Goal: Task Accomplishment & Management: Manage account settings

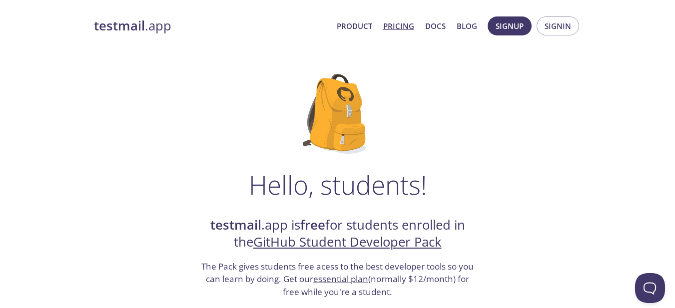
click at [406, 28] on link "Pricing" at bounding box center [398, 25] width 31 height 13
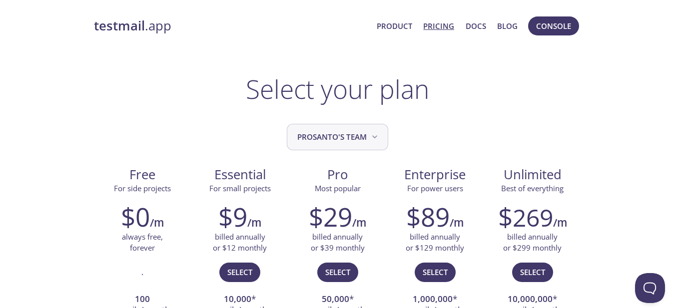
click at [353, 136] on span "Prosanto's team" at bounding box center [338, 136] width 82 height 13
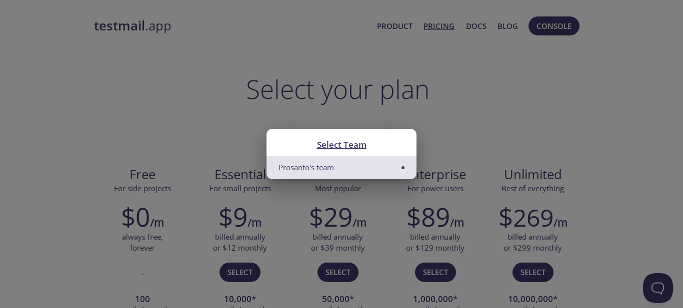
click at [399, 161] on li "Prosanto's team" at bounding box center [341, 167] width 150 height 22
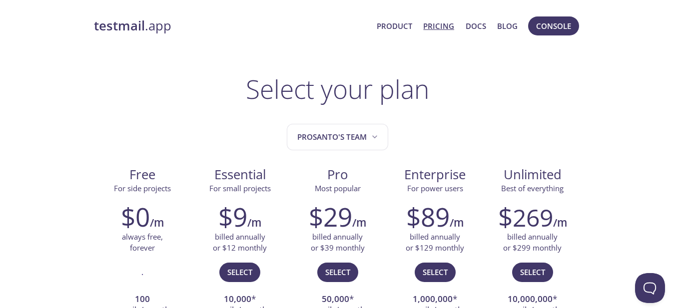
click at [382, 30] on link "Product" at bounding box center [394, 25] width 35 height 13
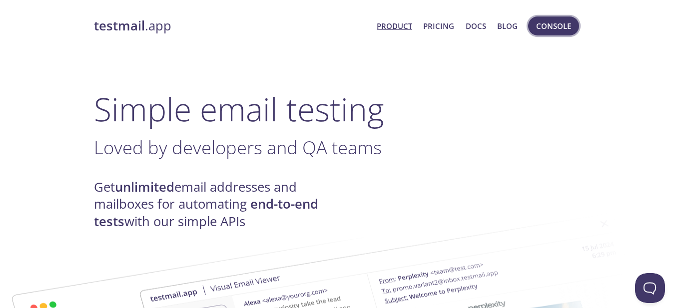
click at [539, 31] on span "Console" at bounding box center [553, 25] width 35 height 13
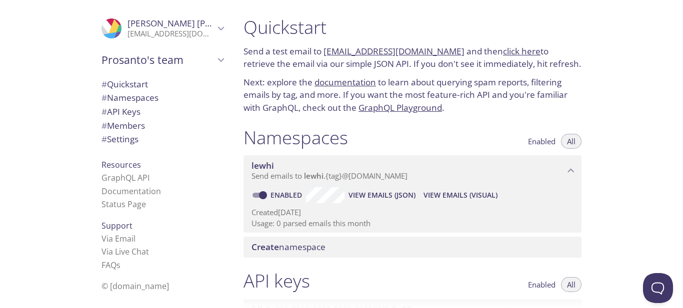
click at [171, 26] on span "[PERSON_NAME]" at bounding box center [195, 22] width 137 height 11
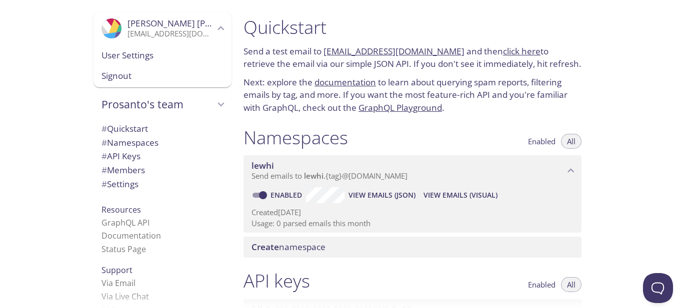
click at [153, 55] on span "User Settings" at bounding box center [162, 55] width 122 height 13
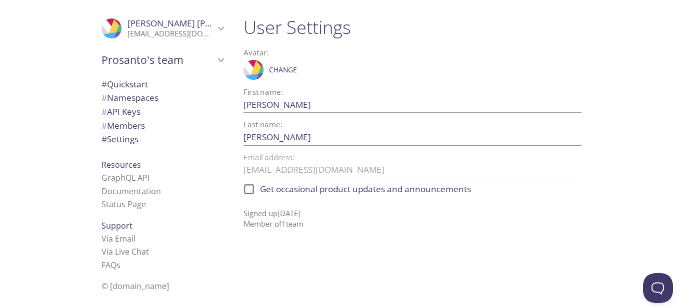
click at [131, 24] on span "[PERSON_NAME]" at bounding box center [195, 22] width 137 height 11
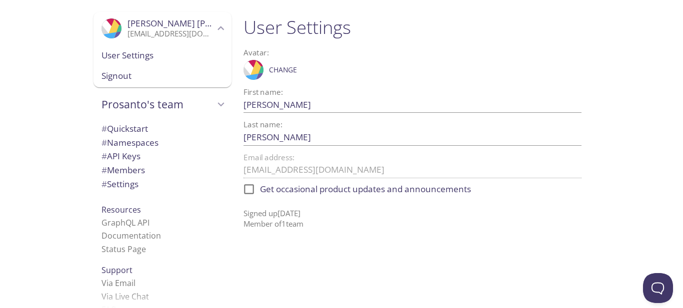
click at [133, 108] on span "Prosanto's team" at bounding box center [157, 104] width 113 height 14
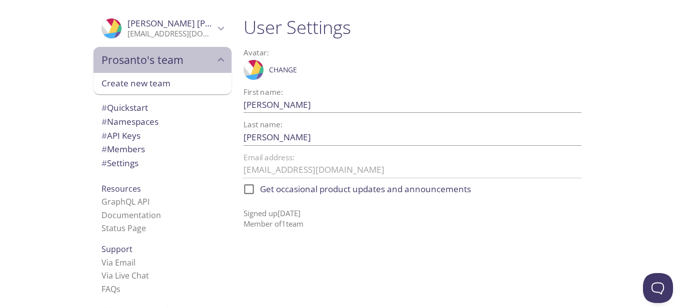
click at [166, 55] on span "Prosanto's team" at bounding box center [157, 60] width 113 height 14
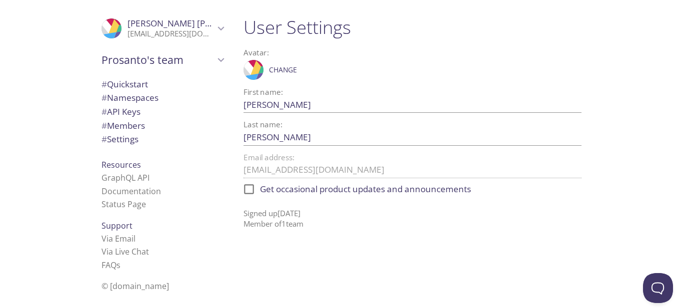
click at [130, 87] on span "# Quickstart" at bounding box center [124, 83] width 46 height 11
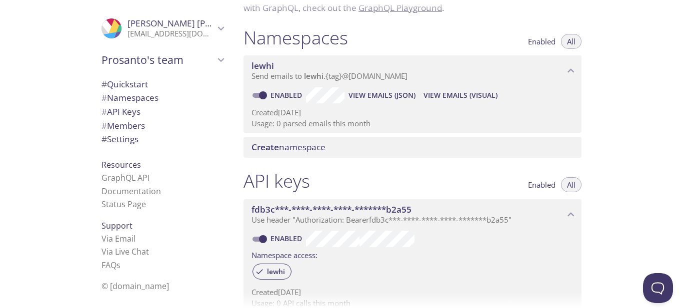
scroll to position [200, 0]
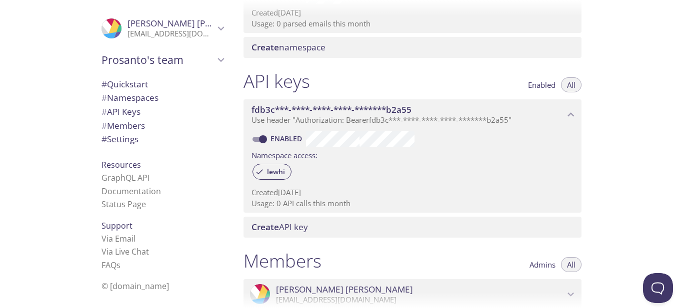
click at [469, 113] on span "fdb3c***-****-****-****-*******b2a55" at bounding box center [407, 109] width 313 height 11
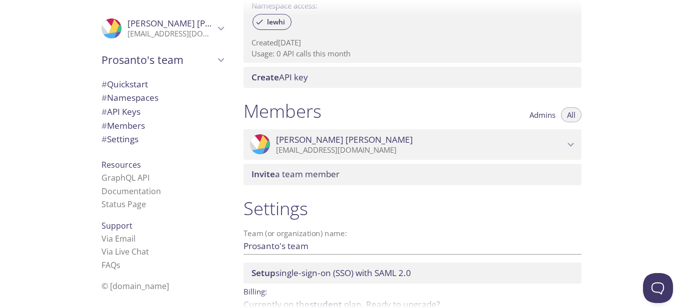
scroll to position [402, 0]
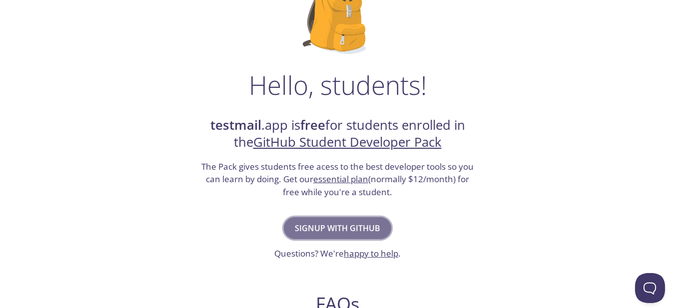
click at [347, 225] on span "Signup with GitHub" at bounding box center [337, 228] width 85 height 14
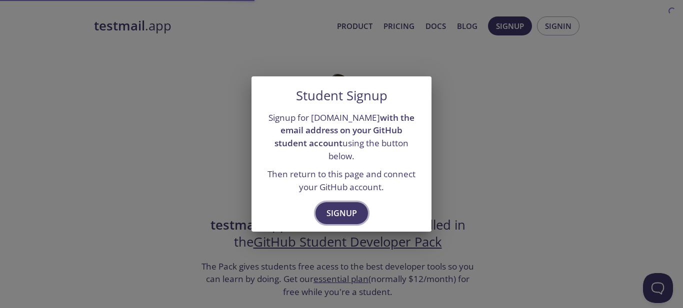
click at [336, 206] on span "Signup" at bounding box center [341, 213] width 30 height 14
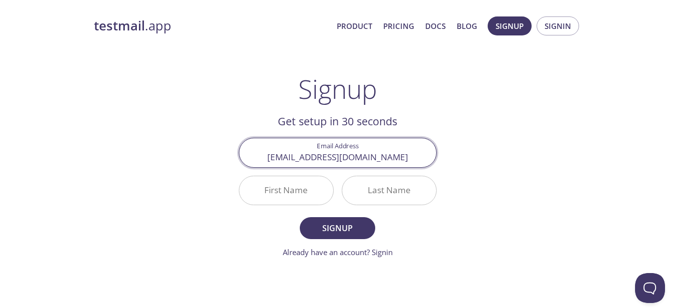
type input "[EMAIL_ADDRESS][DOMAIN_NAME]"
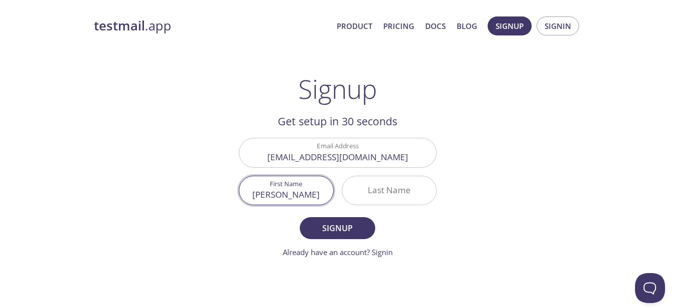
type input "[PERSON_NAME]"
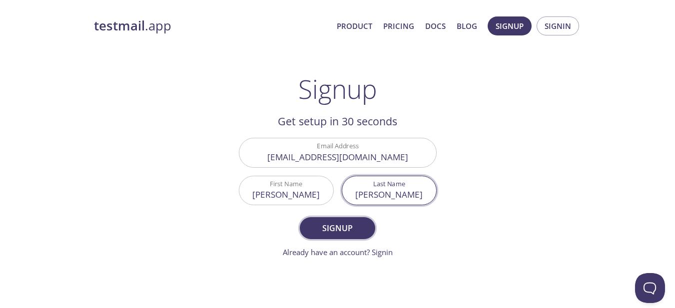
type input "[PERSON_NAME]"
click at [360, 231] on span "Signup" at bounding box center [337, 228] width 53 height 14
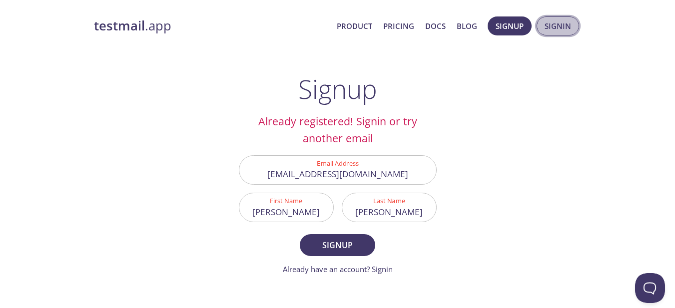
click at [554, 26] on span "Signin" at bounding box center [558, 25] width 26 height 13
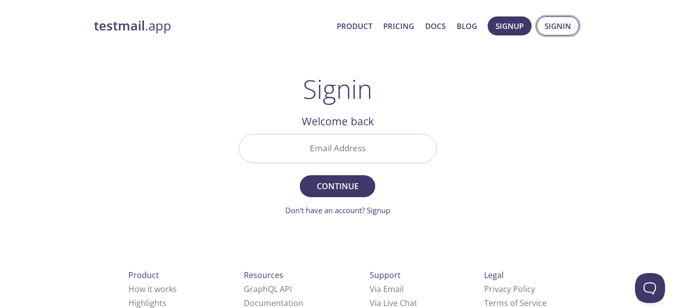
click at [557, 28] on span "Signin" at bounding box center [558, 25] width 26 height 13
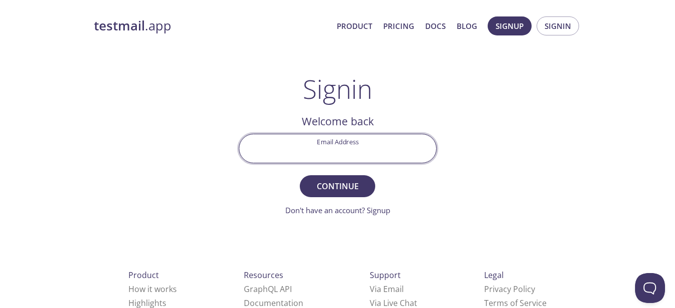
click at [337, 143] on input "Email Address" at bounding box center [337, 148] width 197 height 28
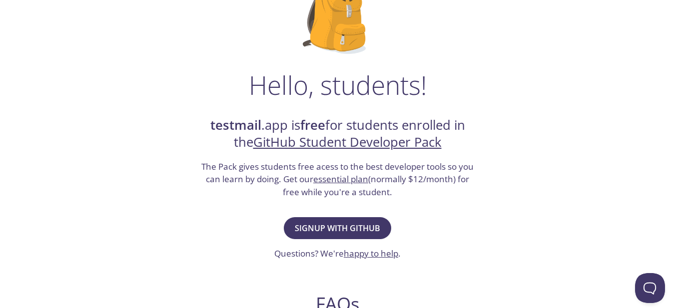
scroll to position [200, 0]
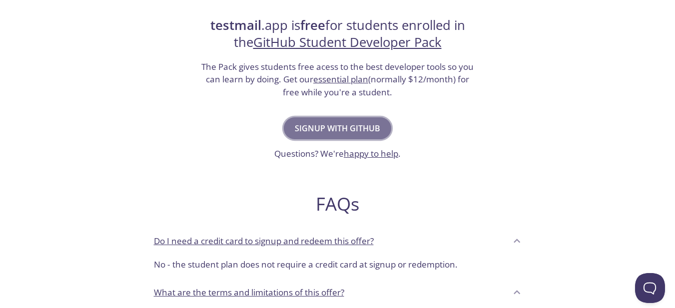
click at [318, 123] on span "Signup with GitHub" at bounding box center [337, 128] width 85 height 14
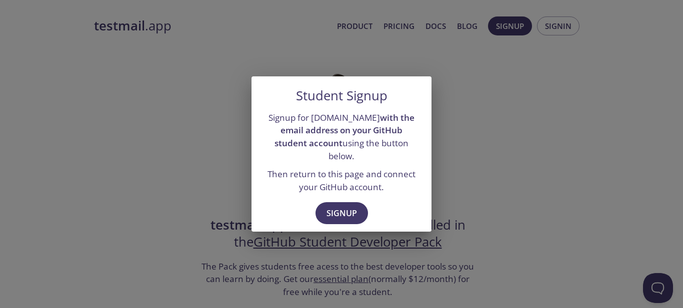
click at [472, 100] on div "Student Signup Signup for testmail.app with the email address on your GitHub st…" at bounding box center [341, 154] width 683 height 308
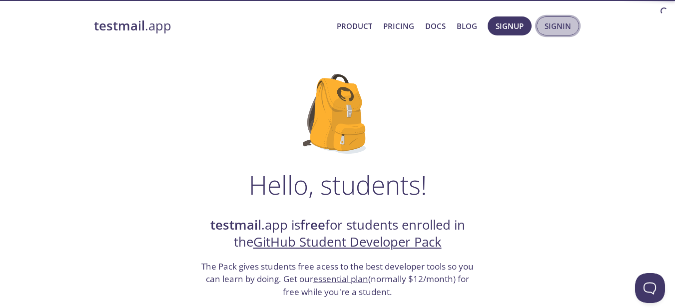
click at [556, 28] on span "Signin" at bounding box center [558, 25] width 26 height 13
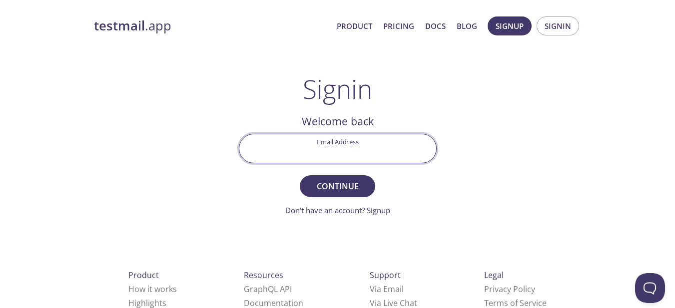
click at [314, 151] on input "Email Address" at bounding box center [337, 148] width 197 height 28
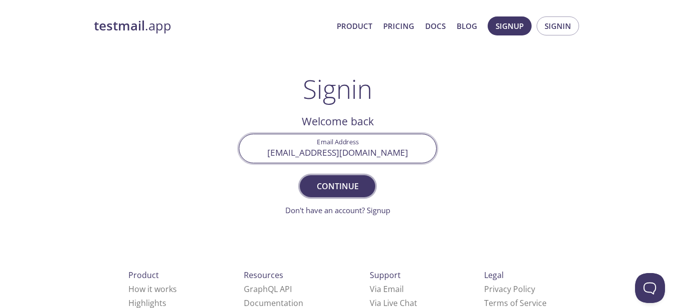
type input "[EMAIL_ADDRESS][DOMAIN_NAME]"
click at [340, 185] on span "Continue" at bounding box center [337, 186] width 53 height 14
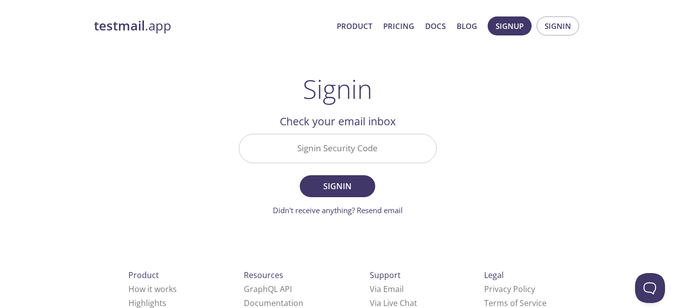
click at [338, 152] on input "Signin Security Code" at bounding box center [337, 148] width 197 height 28
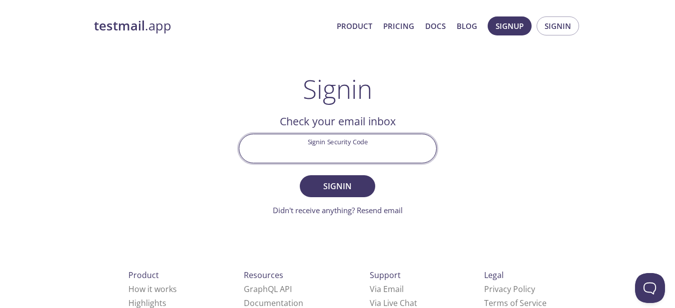
paste input "LE7FVBS"
type input "LE7FVBS"
click at [324, 185] on span "Signin" at bounding box center [337, 186] width 53 height 14
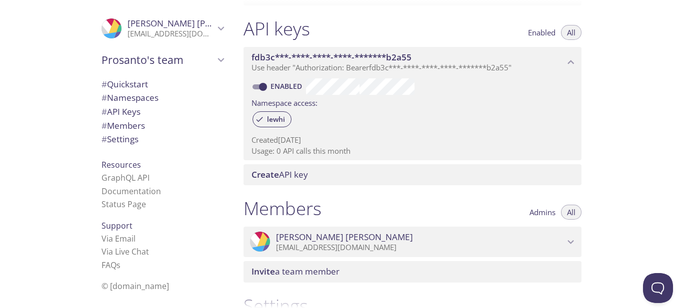
scroll to position [402, 0]
